Goal: Task Accomplishment & Management: Use online tool/utility

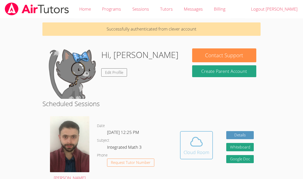
click at [197, 141] on icon at bounding box center [196, 142] width 14 height 14
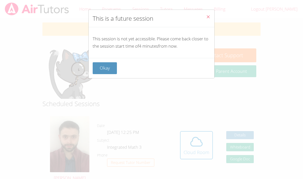
click at [206, 18] on icon "Close" at bounding box center [208, 17] width 4 height 4
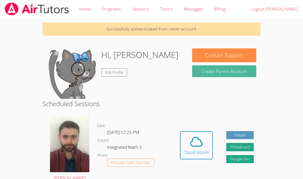
click at [210, 73] on button "Create Parent Account" at bounding box center [224, 71] width 64 height 12
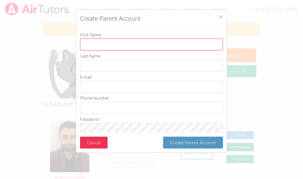
click at [167, 46] on input "First Name" at bounding box center [151, 45] width 143 height 12
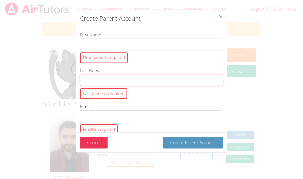
click at [145, 60] on div "First Name First name is required Last Name Last name is required E-mail Email …" at bounding box center [151, 79] width 151 height 105
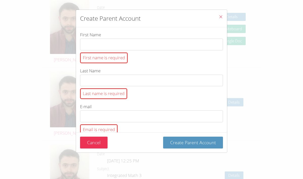
click at [221, 16] on icon "Close" at bounding box center [221, 17] width 4 height 4
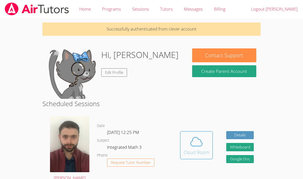
click at [185, 136] on span at bounding box center [196, 142] width 26 height 14
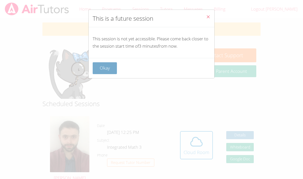
click at [93, 68] on button "Okay" at bounding box center [105, 68] width 24 height 12
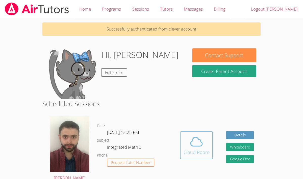
click at [198, 136] on icon at bounding box center [196, 142] width 14 height 14
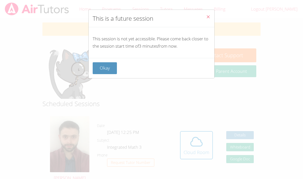
click at [209, 16] on icon "Close" at bounding box center [208, 17] width 4 height 4
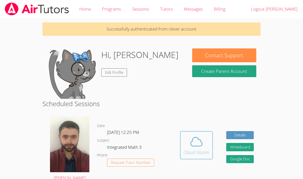
click at [193, 147] on icon at bounding box center [196, 142] width 14 height 14
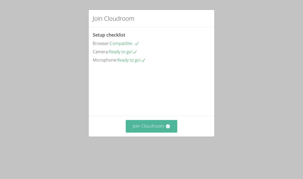
click at [157, 132] on button "Join Cloudroom" at bounding box center [152, 126] width 52 height 12
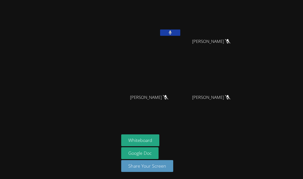
click at [171, 31] on icon at bounding box center [170, 33] width 3 height 4
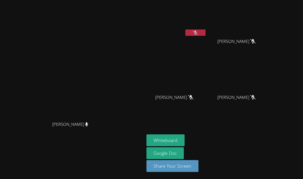
click at [193, 33] on icon at bounding box center [195, 33] width 5 height 4
click at [205, 34] on button at bounding box center [195, 33] width 20 height 6
click at [205, 35] on button at bounding box center [195, 33] width 20 height 6
click at [197, 31] on icon at bounding box center [195, 33] width 3 height 4
click at [205, 36] on div at bounding box center [195, 34] width 20 height 8
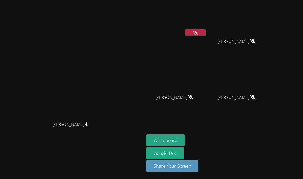
click at [198, 32] on icon at bounding box center [195, 33] width 5 height 4
click at [197, 31] on icon at bounding box center [195, 33] width 3 height 4
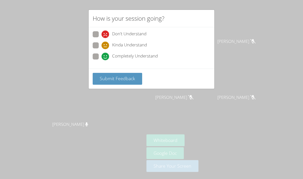
click at [101, 38] on span at bounding box center [101, 38] width 0 height 0
click at [101, 33] on input "Don't Understand" at bounding box center [103, 33] width 4 height 4
radio input "true"
click at [121, 80] on span "Submit Feedback" at bounding box center [117, 78] width 35 height 6
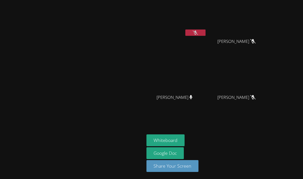
click at [198, 32] on icon at bounding box center [195, 33] width 5 height 4
